Goal: Transaction & Acquisition: Purchase product/service

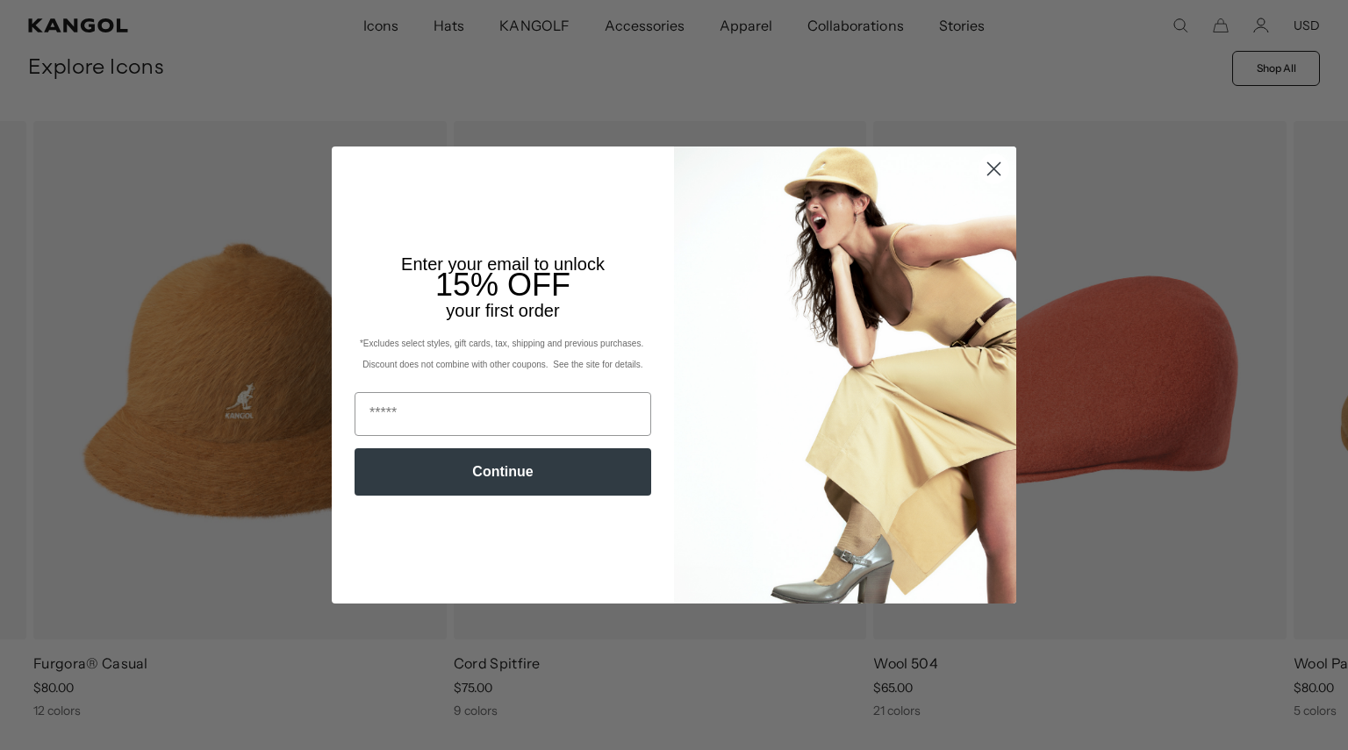
scroll to position [685, 0]
click at [990, 174] on circle "Close dialog" at bounding box center [993, 168] width 29 height 29
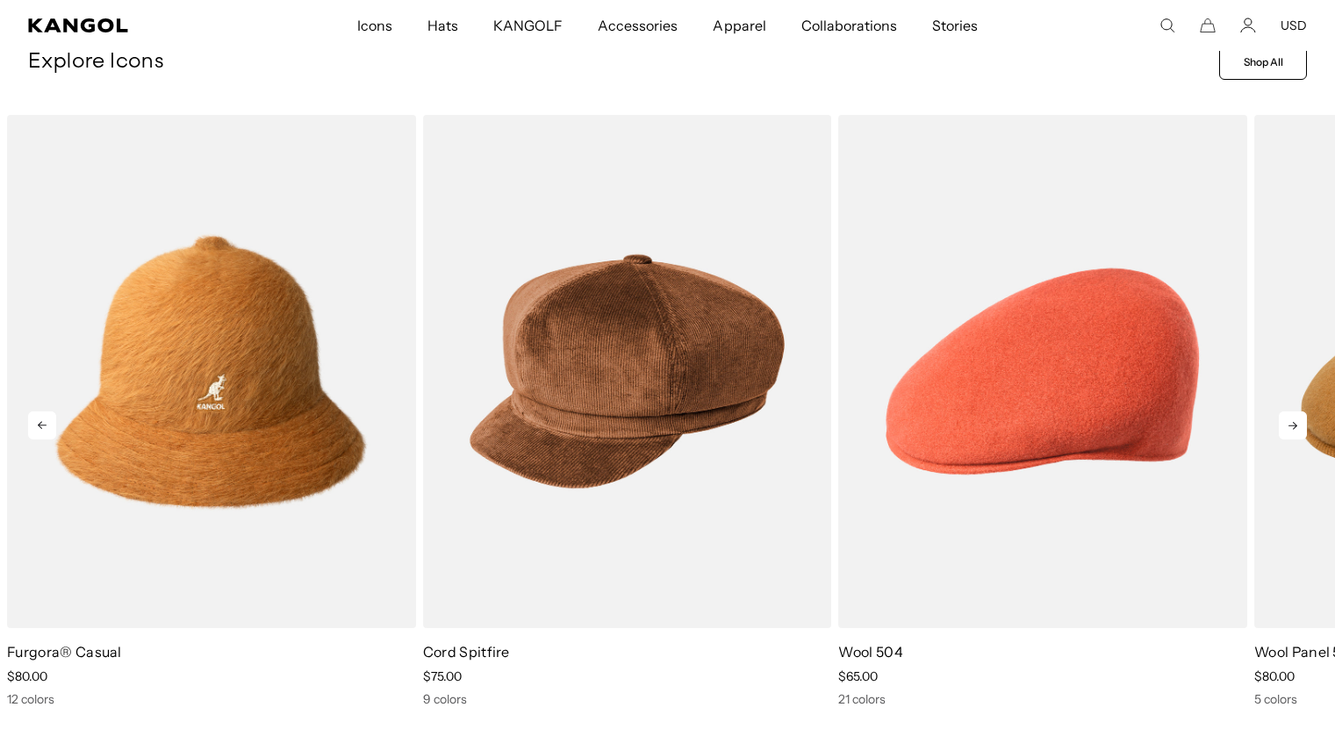
scroll to position [0, 362]
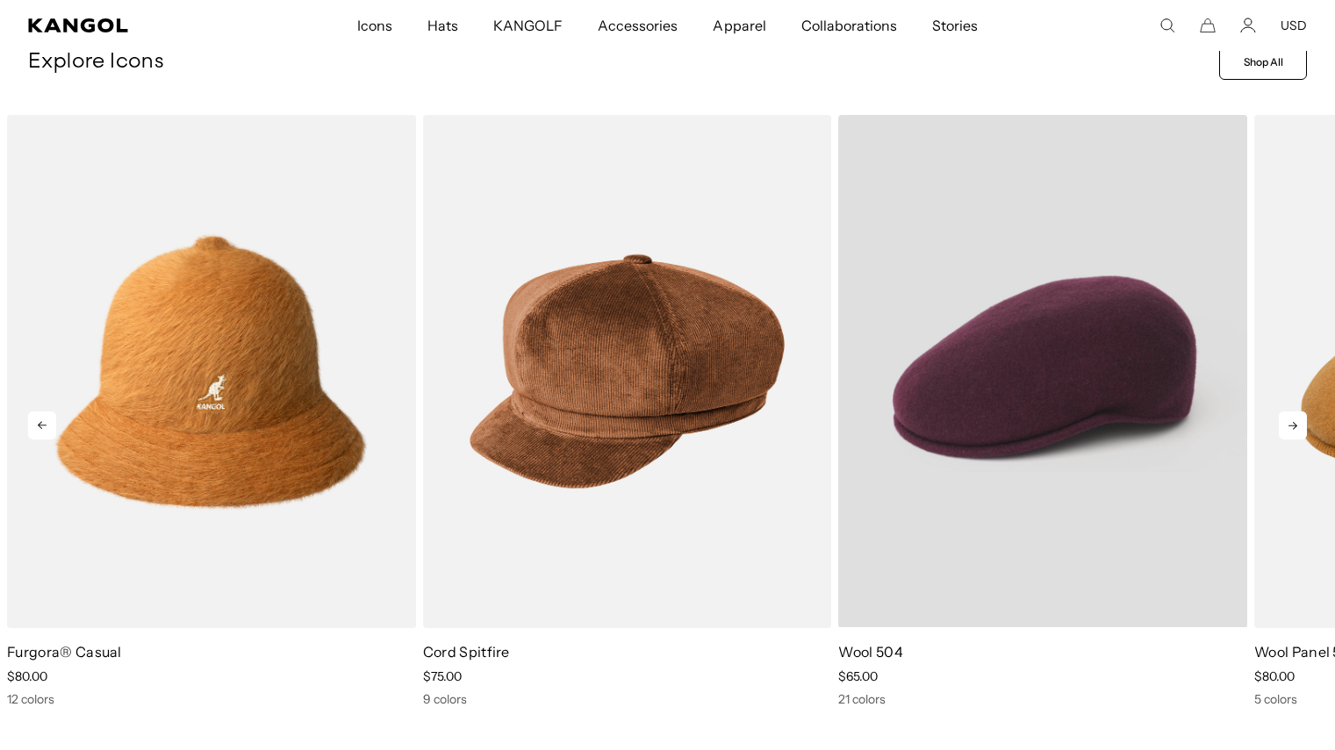
click at [1133, 445] on video "Wool 504" at bounding box center [1042, 371] width 409 height 513
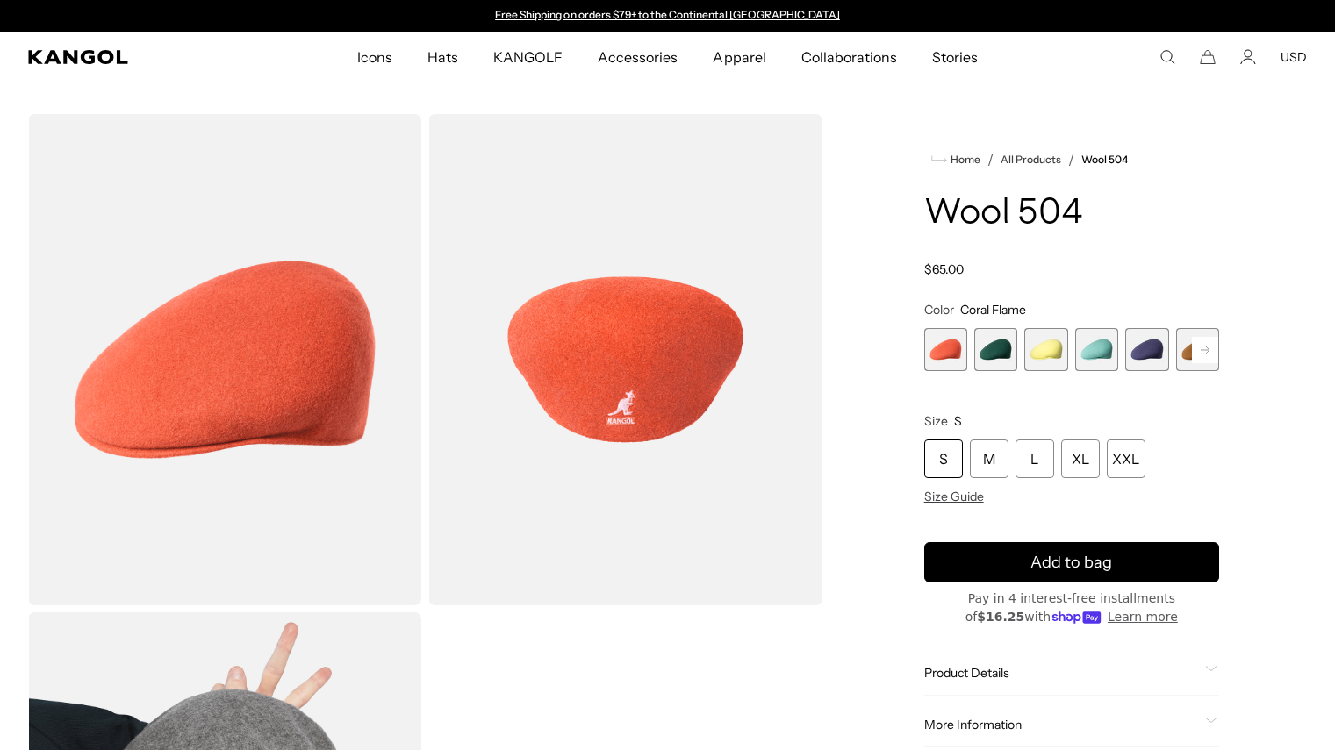
click at [1211, 349] on rect at bounding box center [1205, 350] width 26 height 26
click at [1208, 351] on icon at bounding box center [1205, 349] width 9 height 7
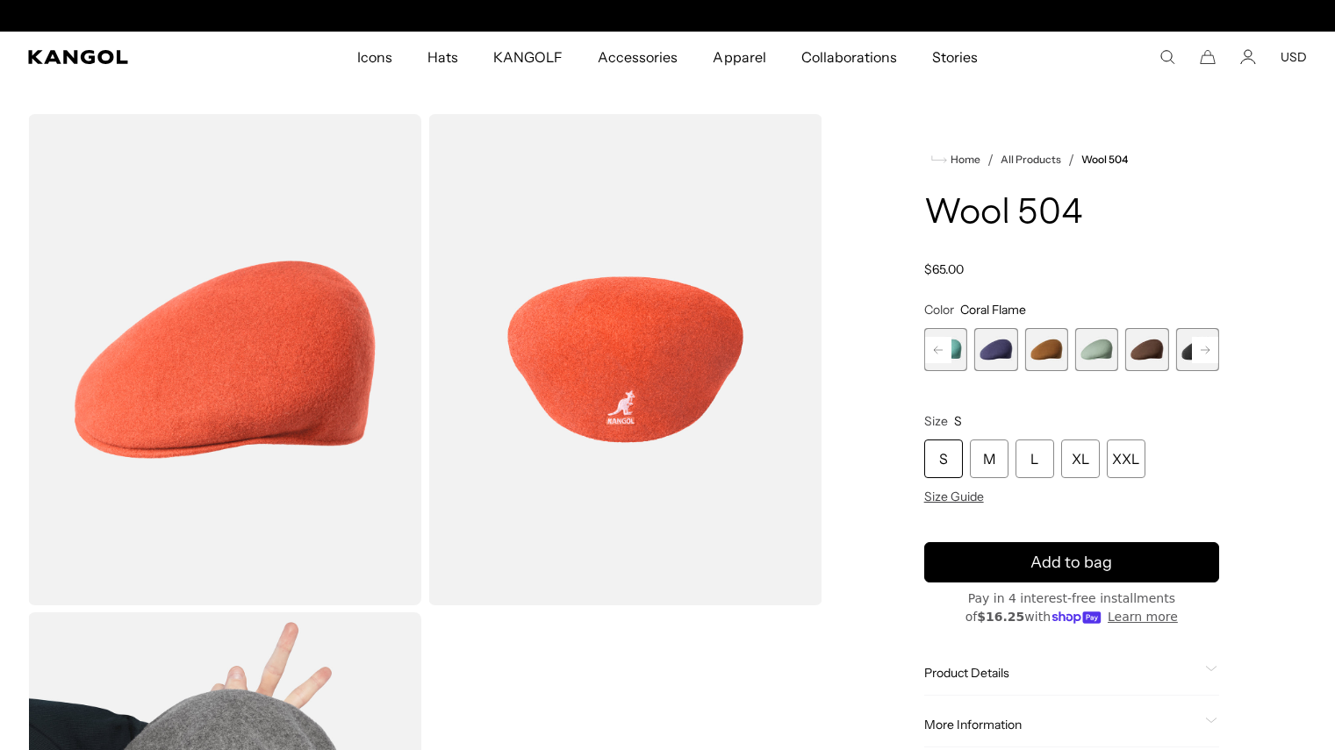
scroll to position [0, 362]
click at [1208, 351] on icon at bounding box center [1205, 349] width 9 height 7
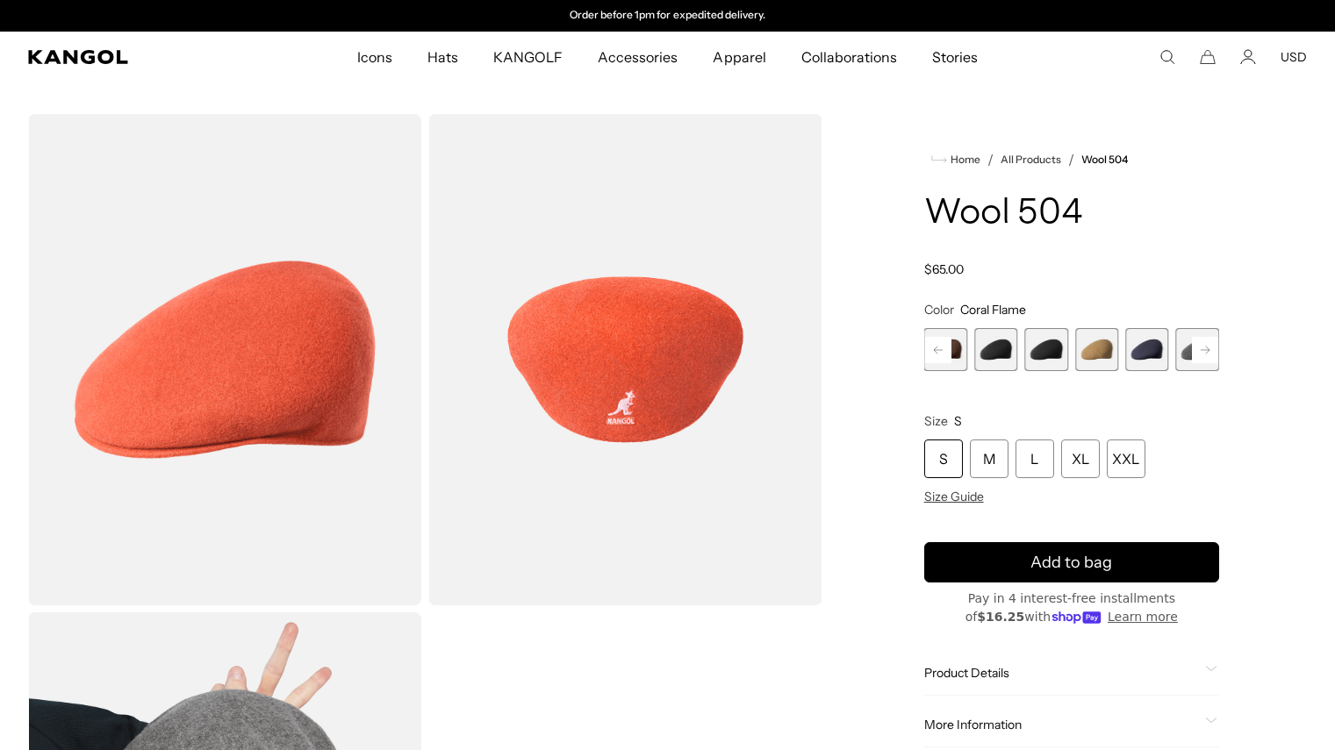
click at [1208, 351] on icon at bounding box center [1205, 349] width 9 height 7
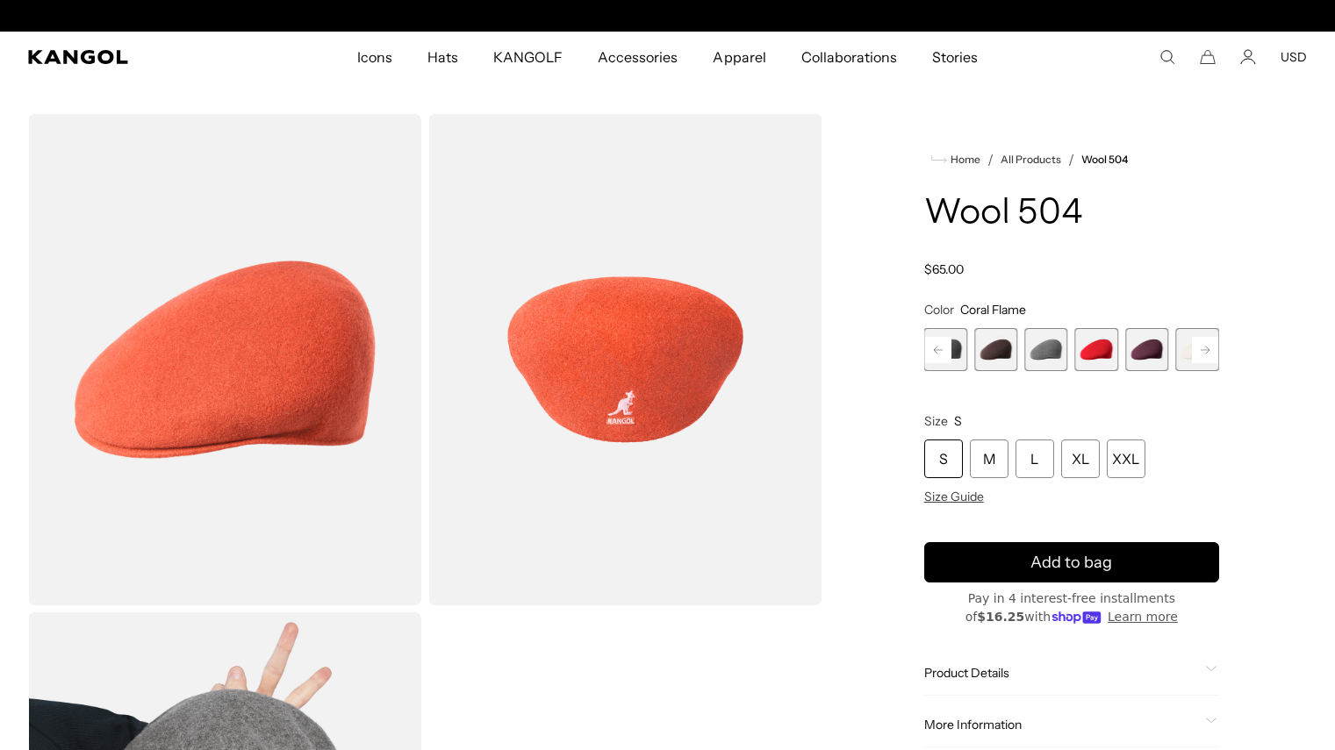
click at [1208, 351] on icon at bounding box center [1205, 349] width 9 height 7
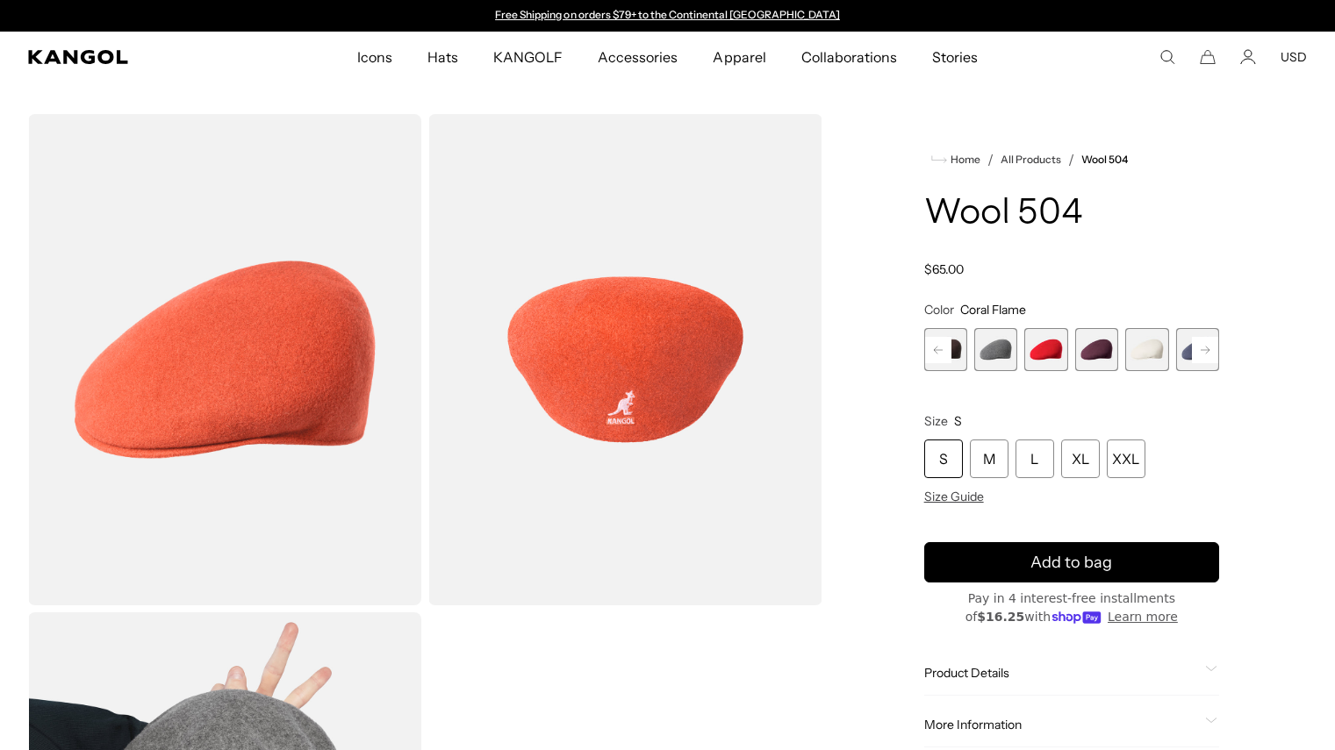
click at [1208, 351] on icon at bounding box center [1205, 349] width 9 height 7
click at [1044, 356] on span "18 of 21" at bounding box center [1045, 349] width 43 height 43
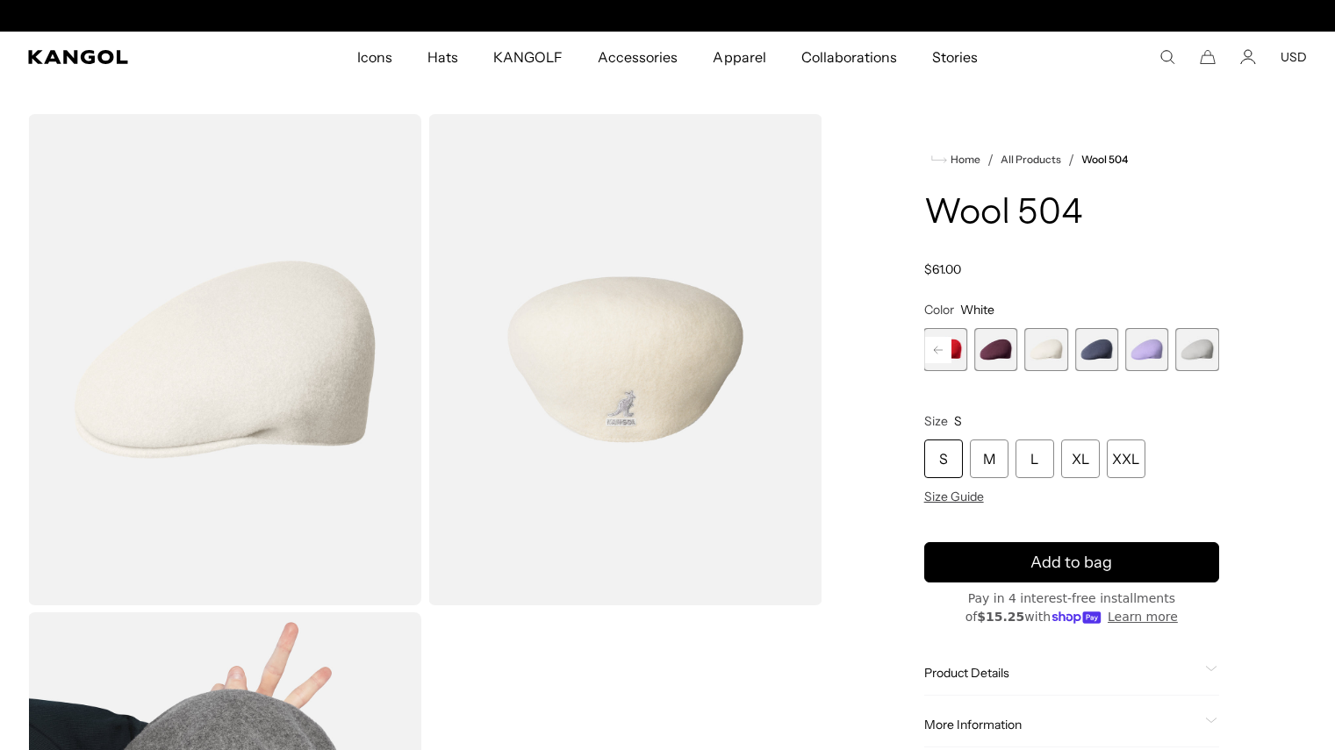
scroll to position [0, 362]
click at [936, 352] on rect at bounding box center [938, 350] width 26 height 26
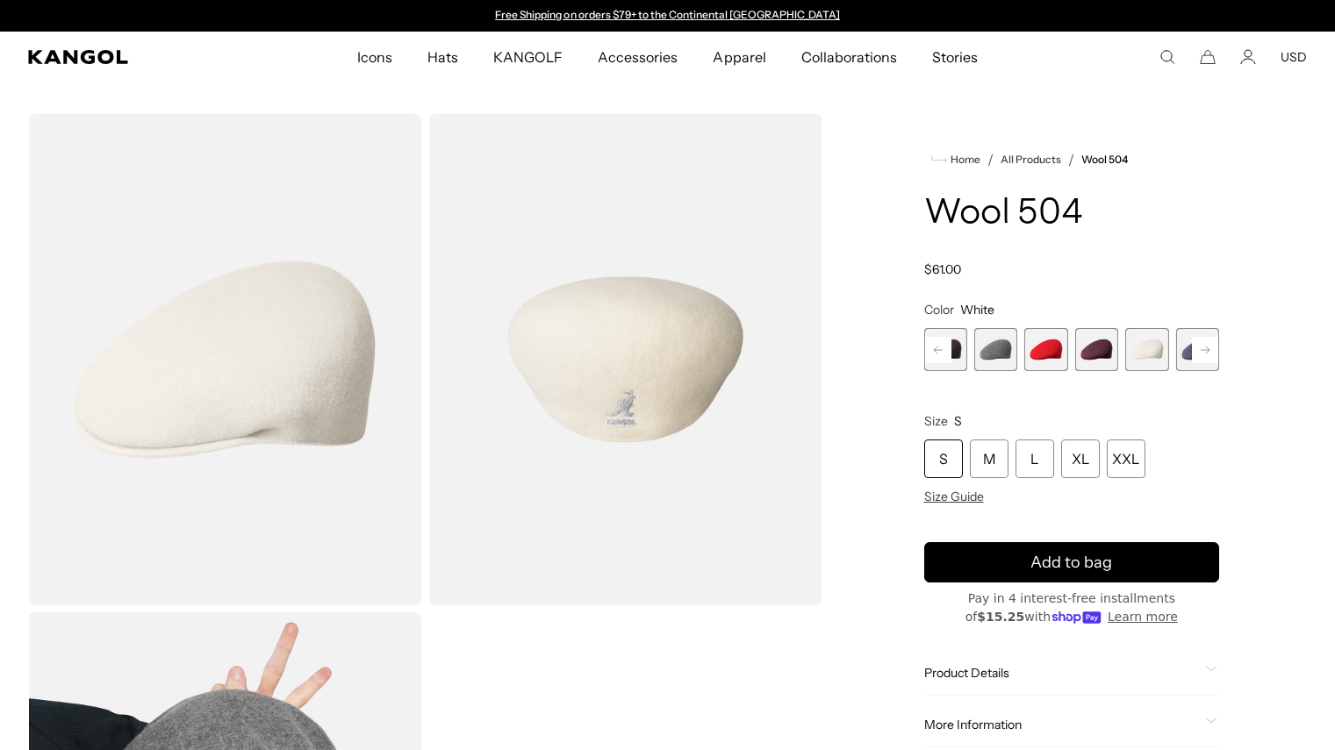
click at [936, 352] on rect at bounding box center [938, 350] width 26 height 26
click at [997, 349] on span "12 of 21" at bounding box center [995, 349] width 43 height 43
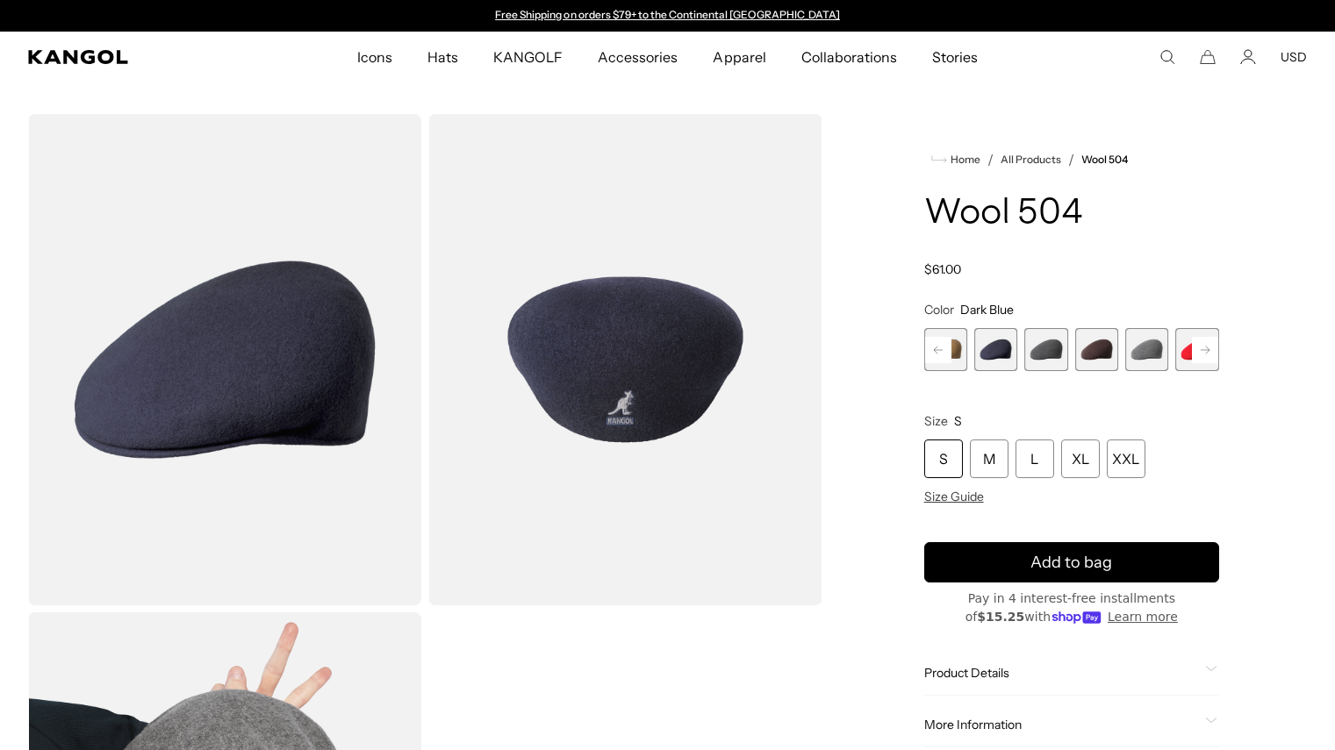
scroll to position [0, 362]
click at [955, 348] on span "11 of 21" at bounding box center [945, 349] width 43 height 43
click at [950, 348] on div "Previous Next Coral Flame Variant sold out or unavailable Deep Emerald Variant …" at bounding box center [1071, 349] width 295 height 43
click at [950, 348] on rect at bounding box center [938, 350] width 26 height 26
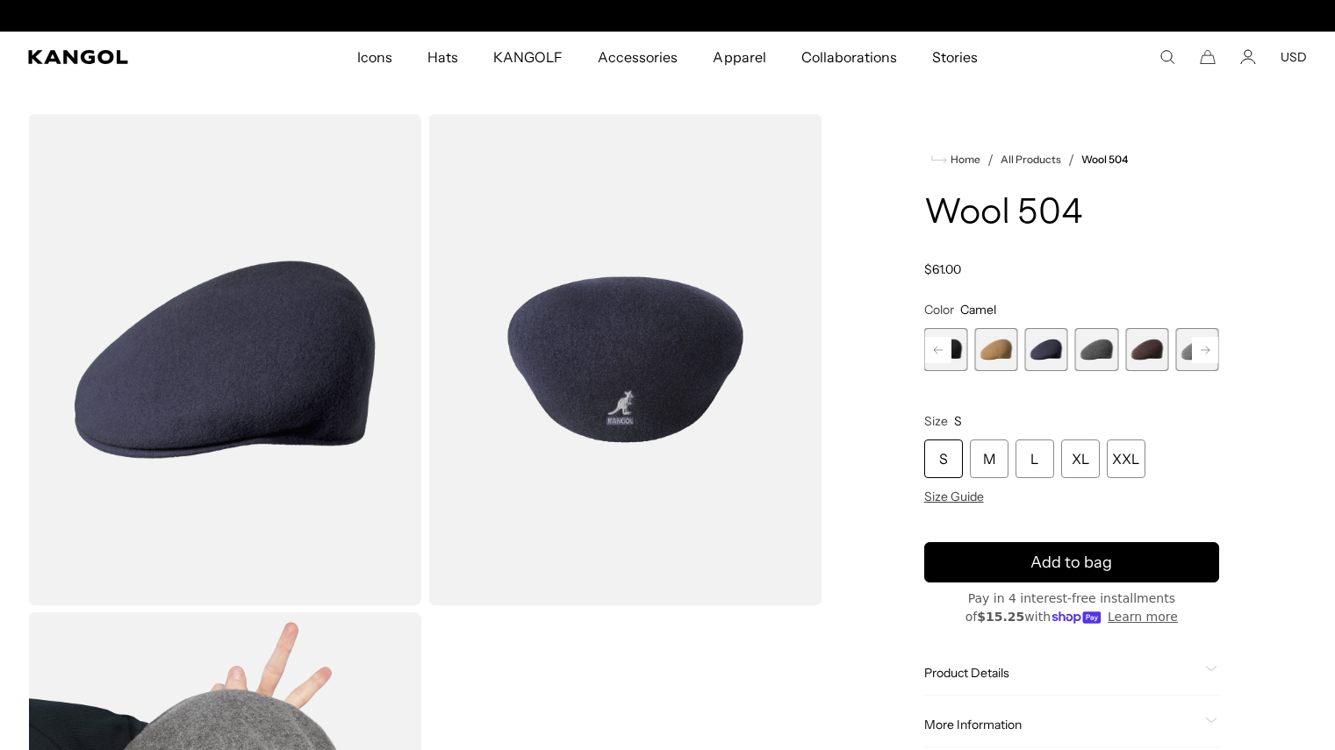
click at [950, 348] on rect at bounding box center [938, 350] width 26 height 26
drag, startPoint x: 950, startPoint y: 348, endPoint x: 1001, endPoint y: 350, distance: 51.8
click at [950, 348] on rect at bounding box center [938, 350] width 26 height 26
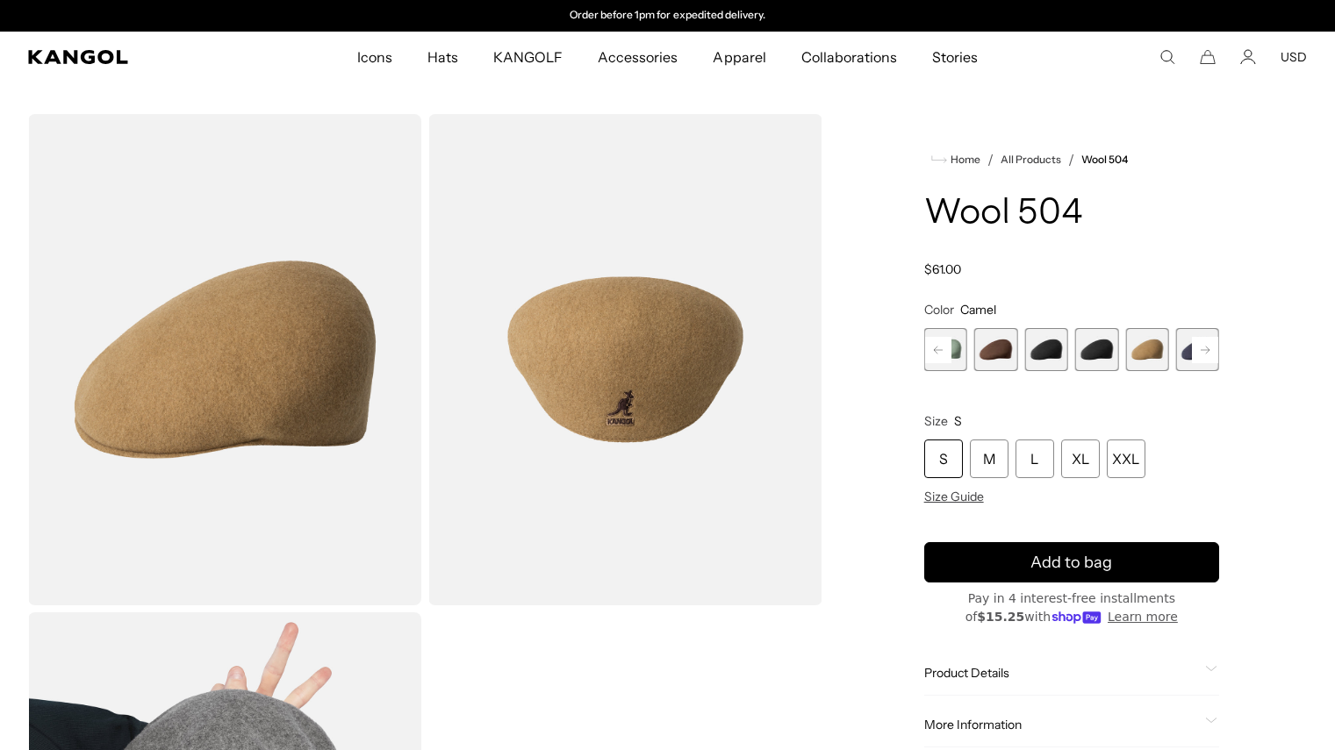
click at [1001, 350] on span "8 of 21" at bounding box center [995, 349] width 43 height 43
click at [1061, 348] on span "9 of 21" at bounding box center [1045, 349] width 43 height 43
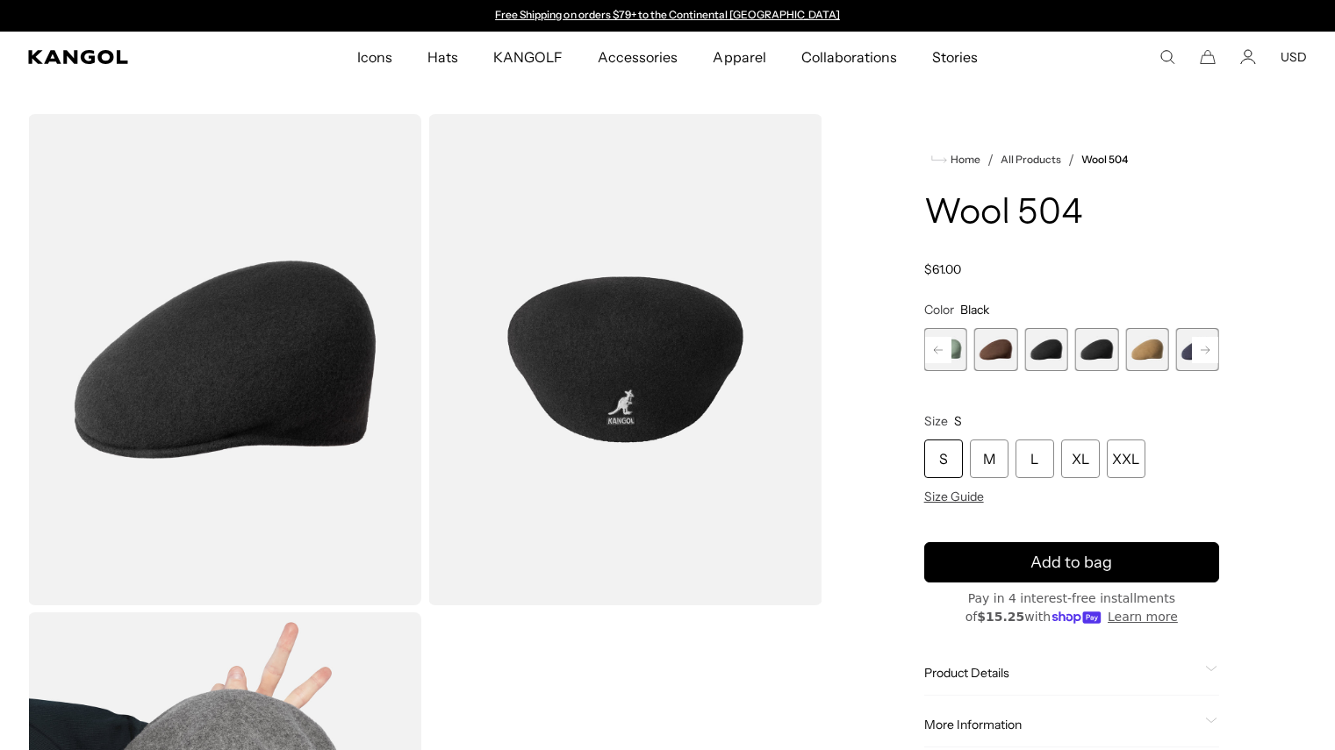
click at [1095, 349] on span "10 of 21" at bounding box center [1096, 349] width 43 height 43
click at [1056, 353] on span "9 of 21" at bounding box center [1045, 349] width 43 height 43
